Goal: Task Accomplishment & Management: Manage account settings

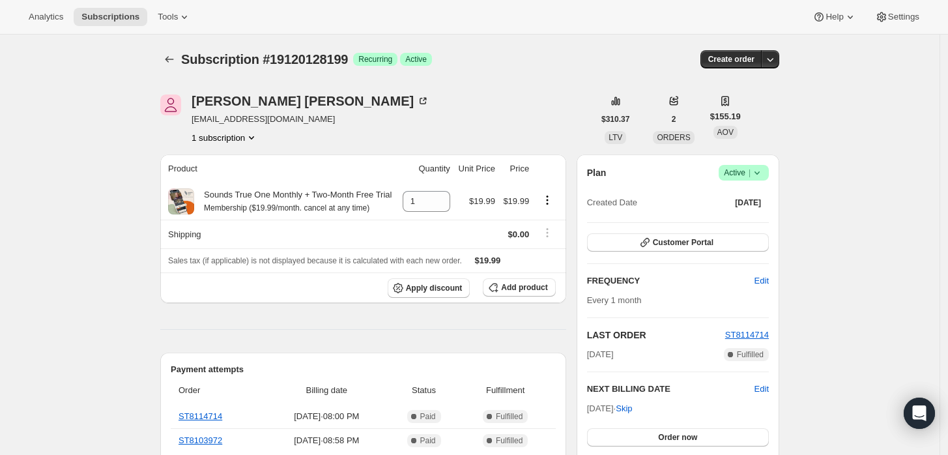
click at [760, 173] on icon at bounding box center [756, 172] width 5 height 3
click at [736, 215] on span "Cancel subscription" at bounding box center [748, 220] width 74 height 10
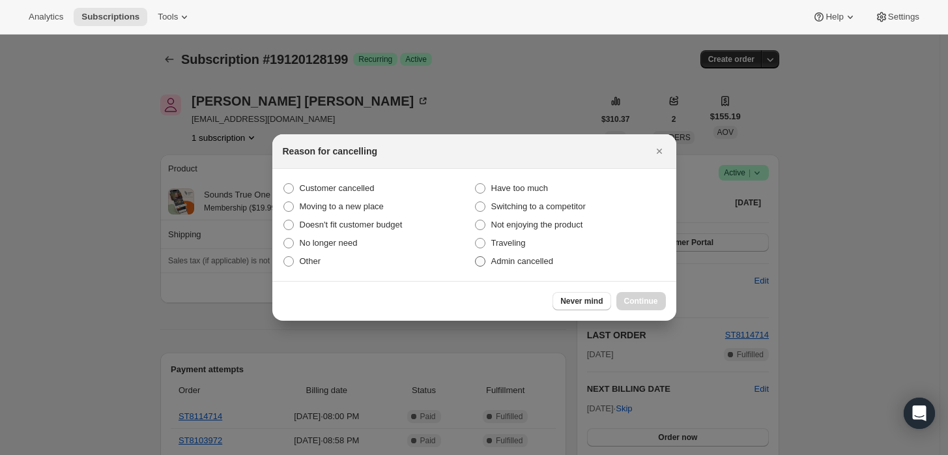
click at [536, 263] on span "Admin cancelled" at bounding box center [522, 261] width 62 height 10
click at [476, 257] on input "Admin cancelled" at bounding box center [475, 256] width 1 height 1
radio input "true"
click at [662, 304] on button "Continue" at bounding box center [641, 301] width 50 height 18
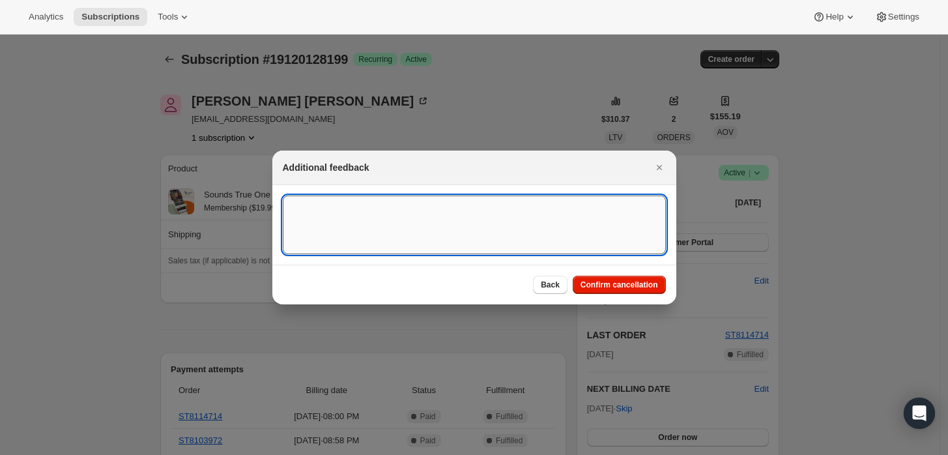
click at [535, 241] on textarea ":rbj:" at bounding box center [474, 224] width 383 height 59
type textarea "Customer"
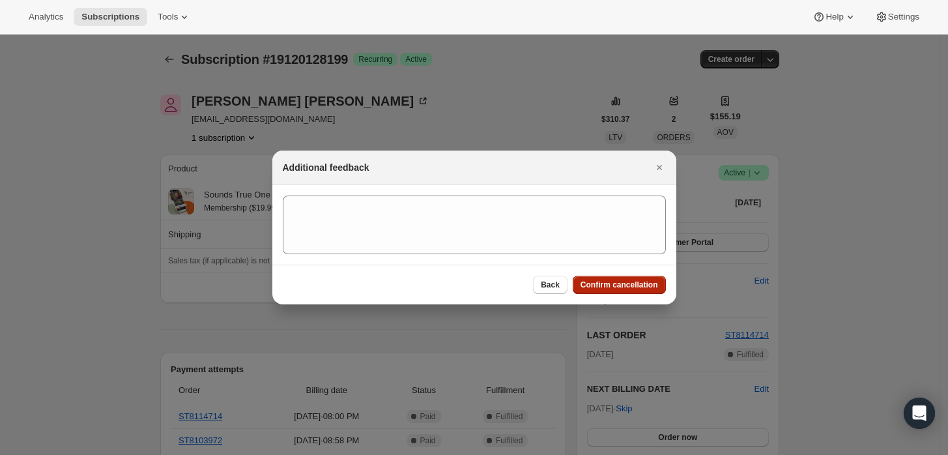
click at [635, 279] on button "Confirm cancellation" at bounding box center [619, 285] width 93 height 18
